Goal: Transaction & Acquisition: Purchase product/service

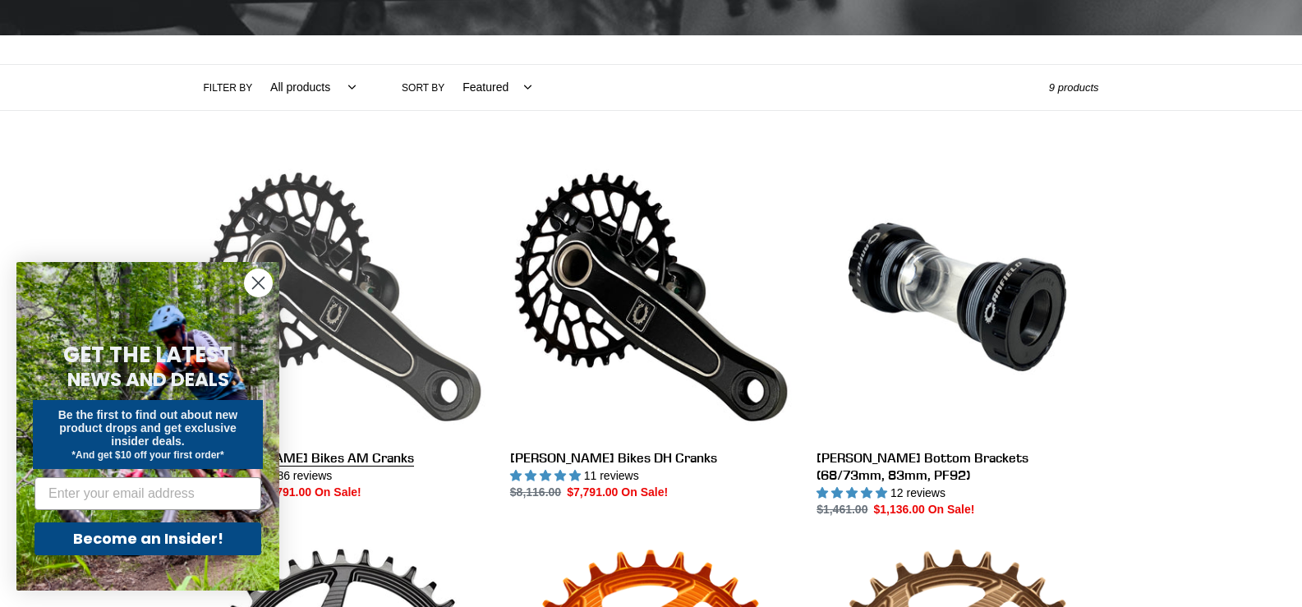
click at [342, 466] on link "[PERSON_NAME] Bikes AM Cranks" at bounding box center [345, 329] width 282 height 346
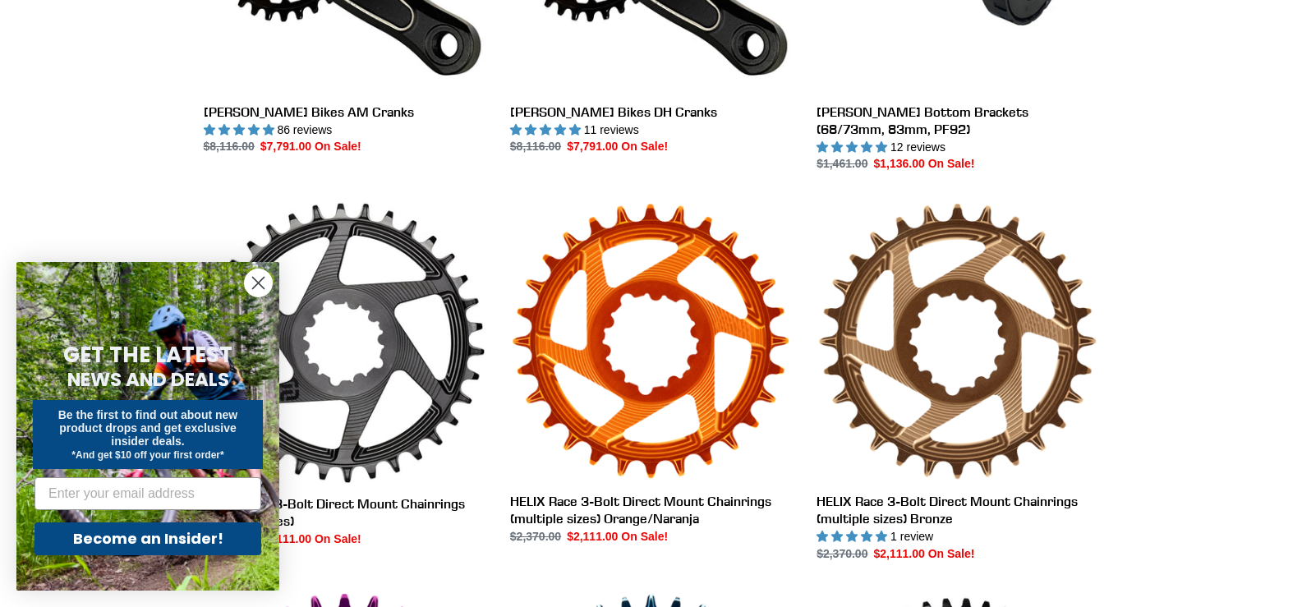
click at [260, 283] on circle "Close dialog" at bounding box center [258, 282] width 27 height 27
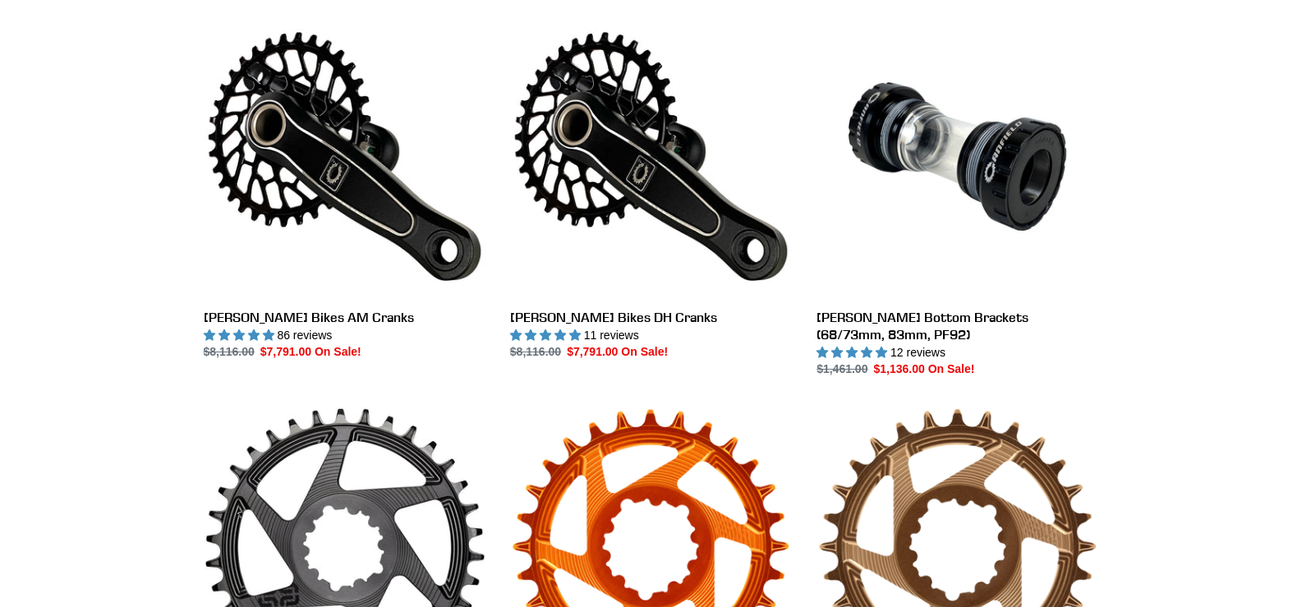
scroll to position [456, 0]
